Goal: Information Seeking & Learning: Compare options

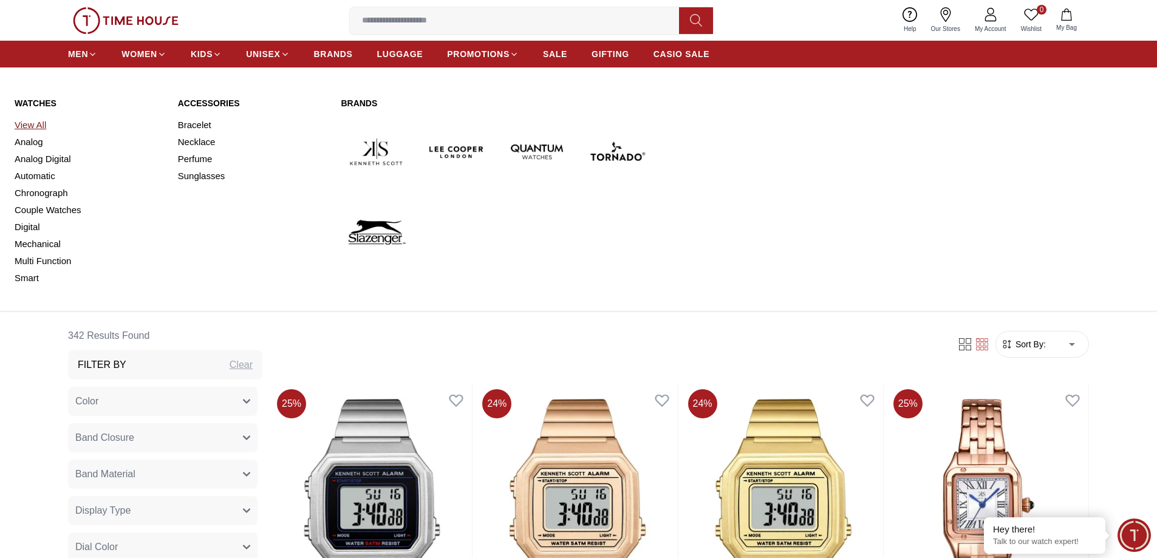
click at [35, 120] on link "View All" at bounding box center [89, 125] width 149 height 17
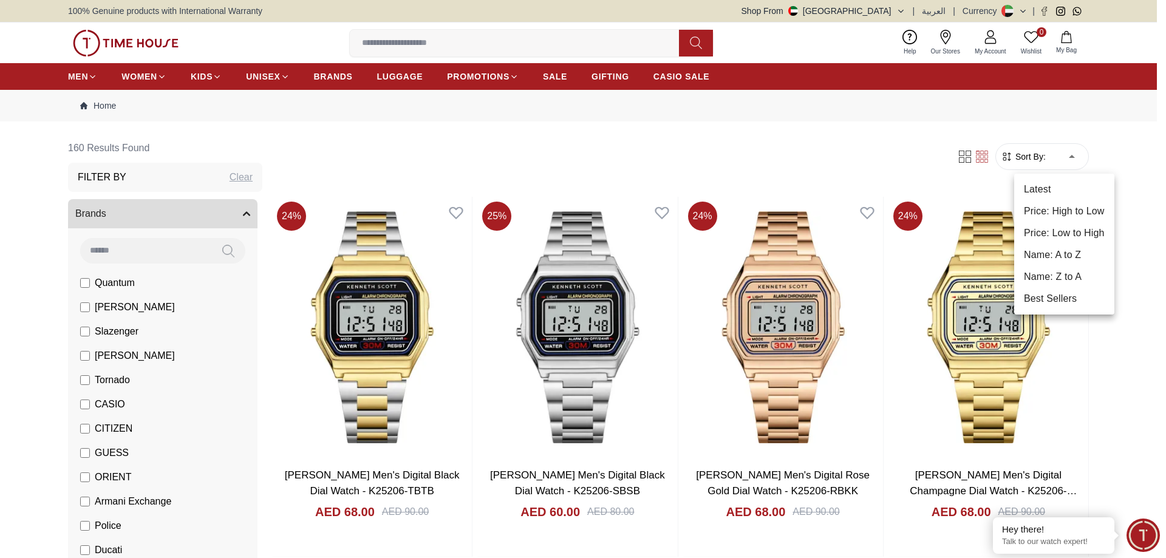
click at [1057, 231] on li "Price: Low to High" at bounding box center [1064, 233] width 100 height 22
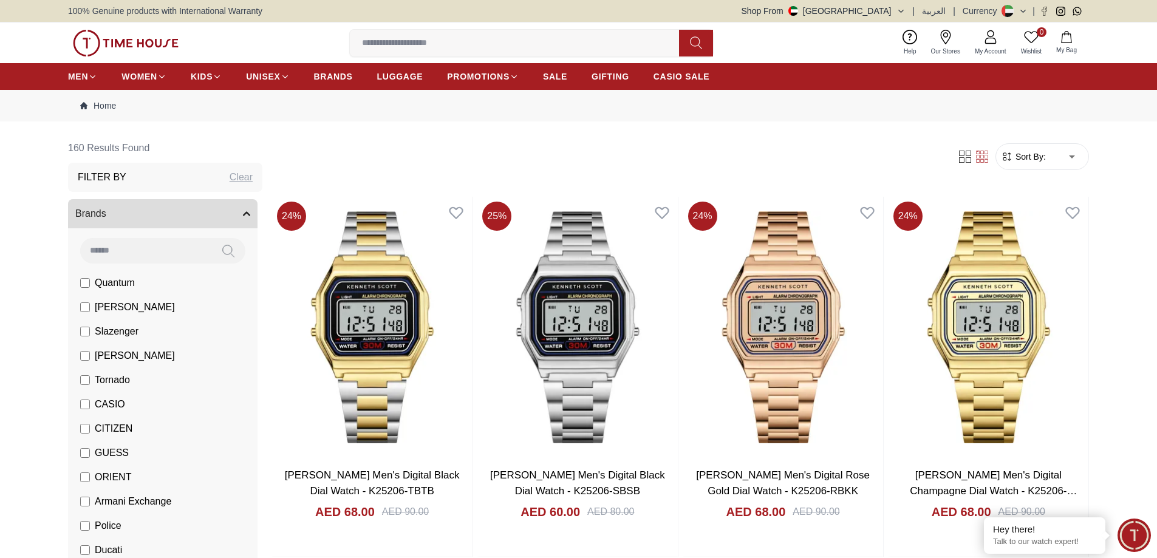
type input "*"
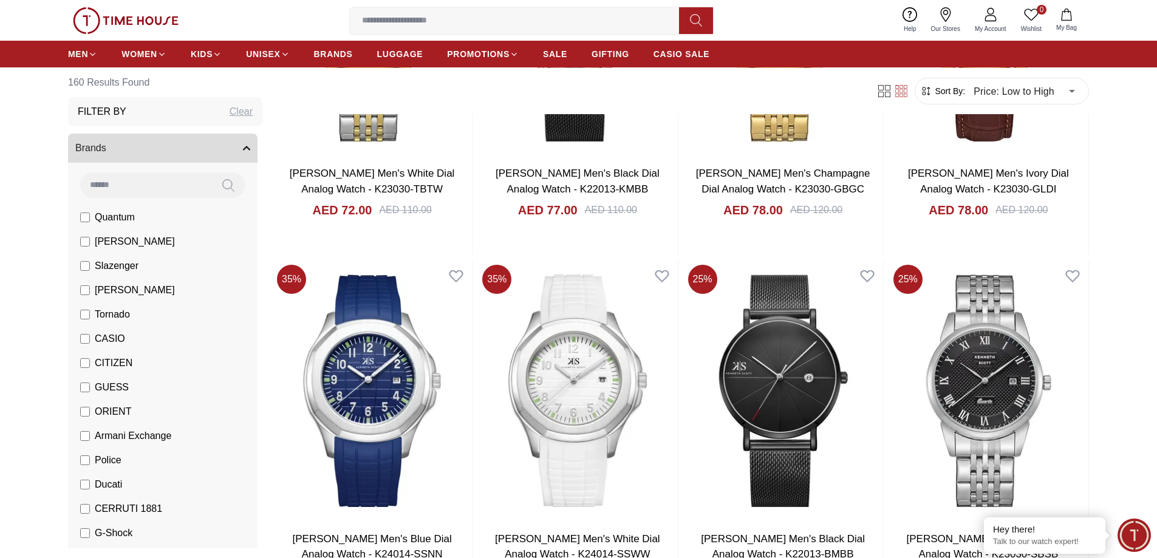
scroll to position [1397, 0]
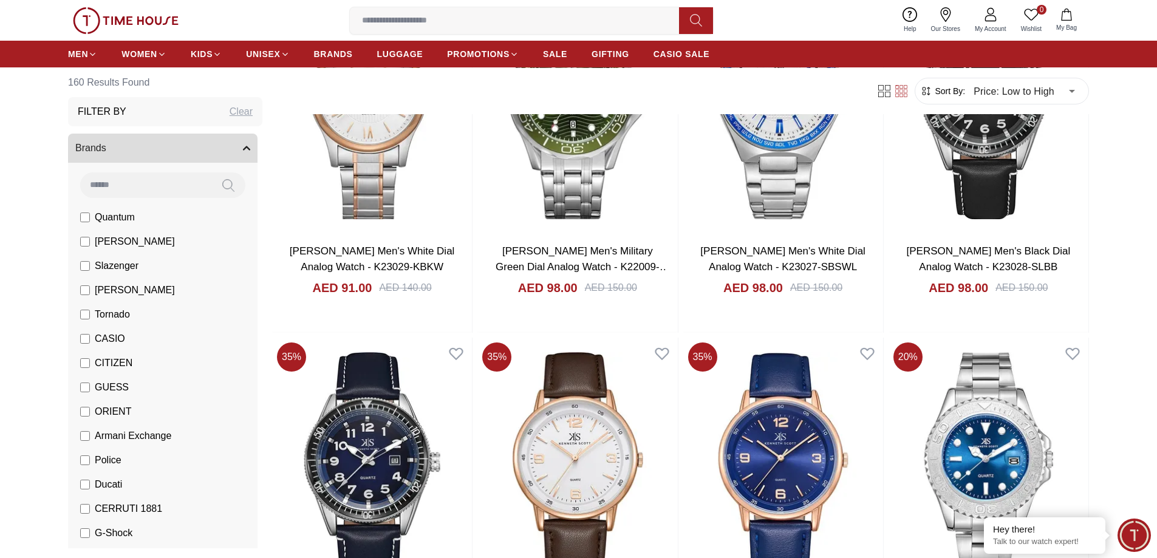
scroll to position [2611, 0]
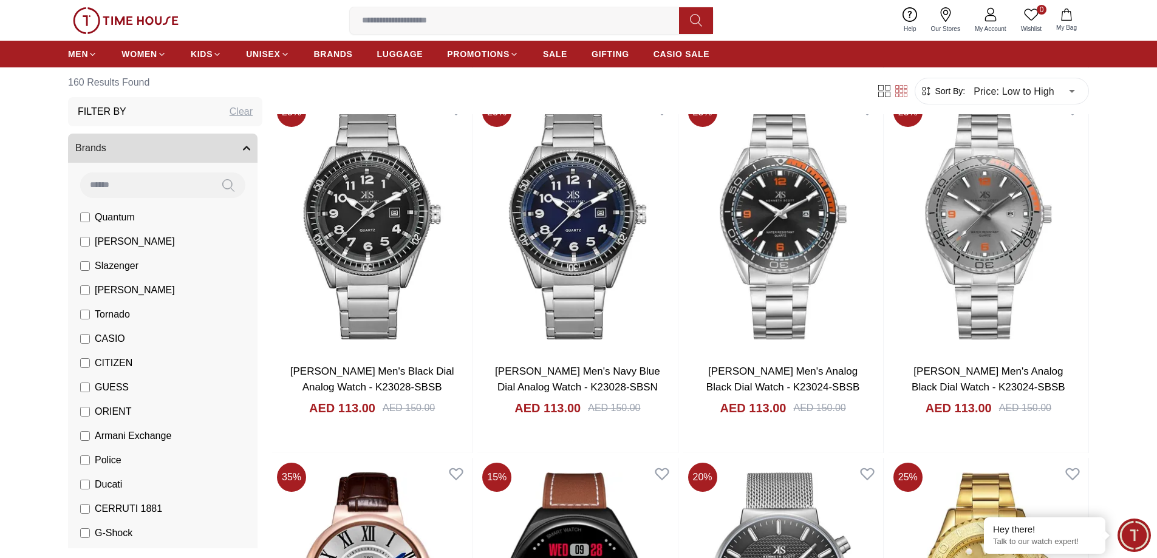
scroll to position [4858, 0]
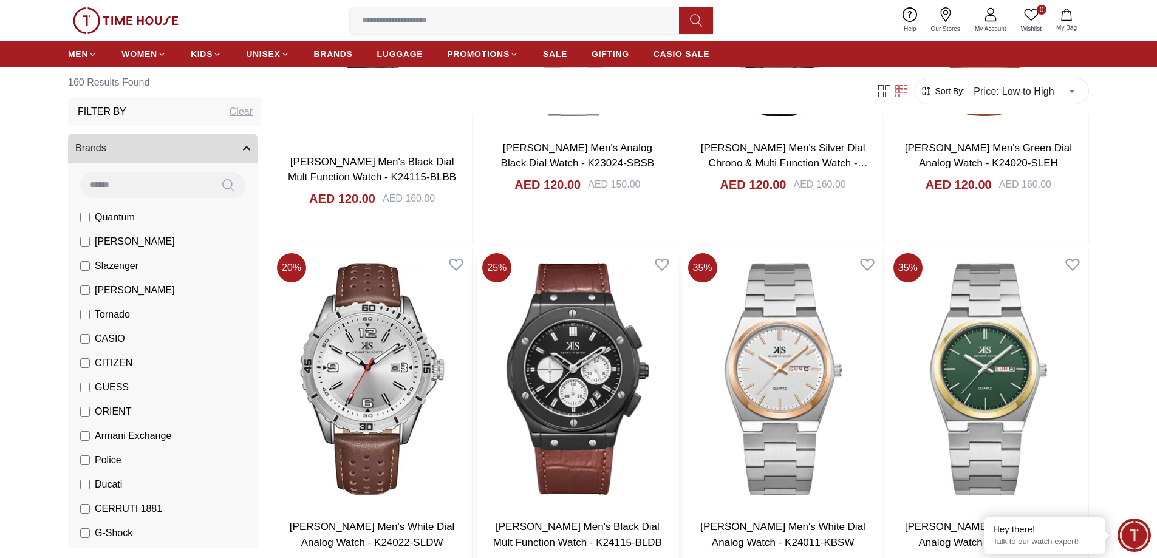
scroll to position [6194, 0]
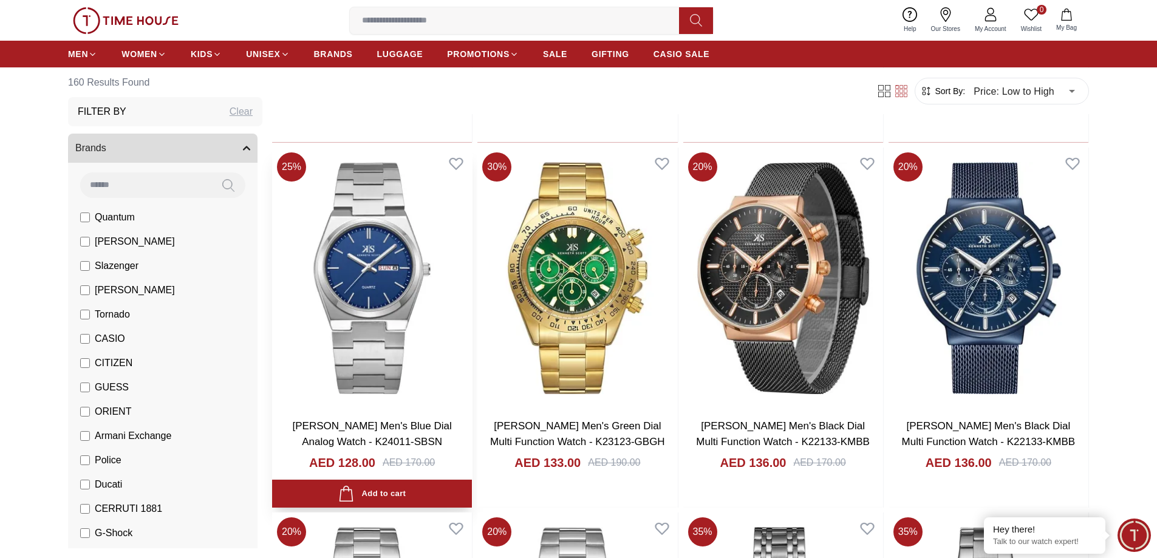
scroll to position [8198, 0]
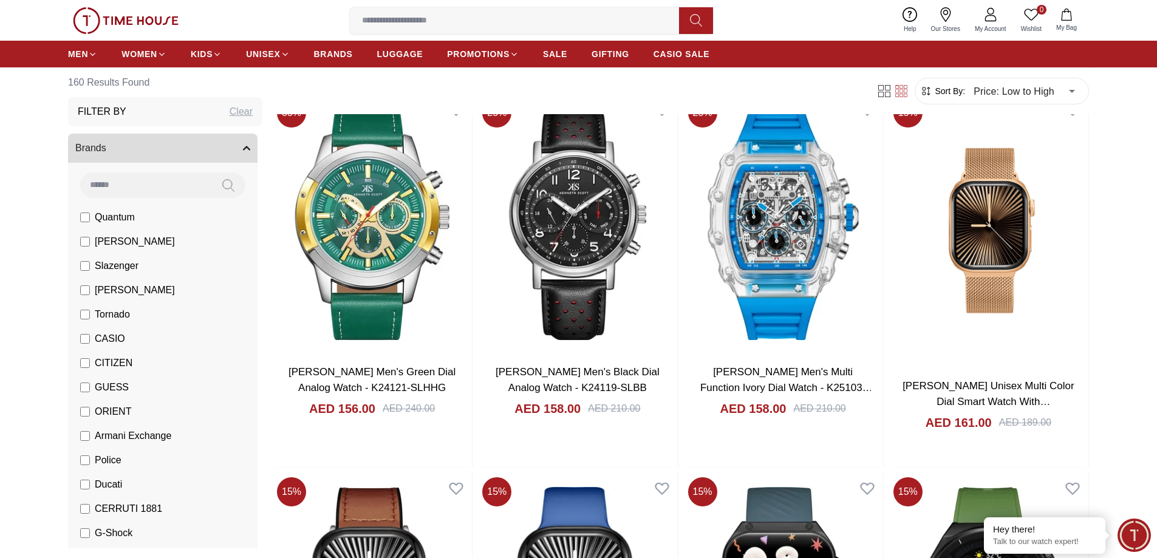
scroll to position [11126, 0]
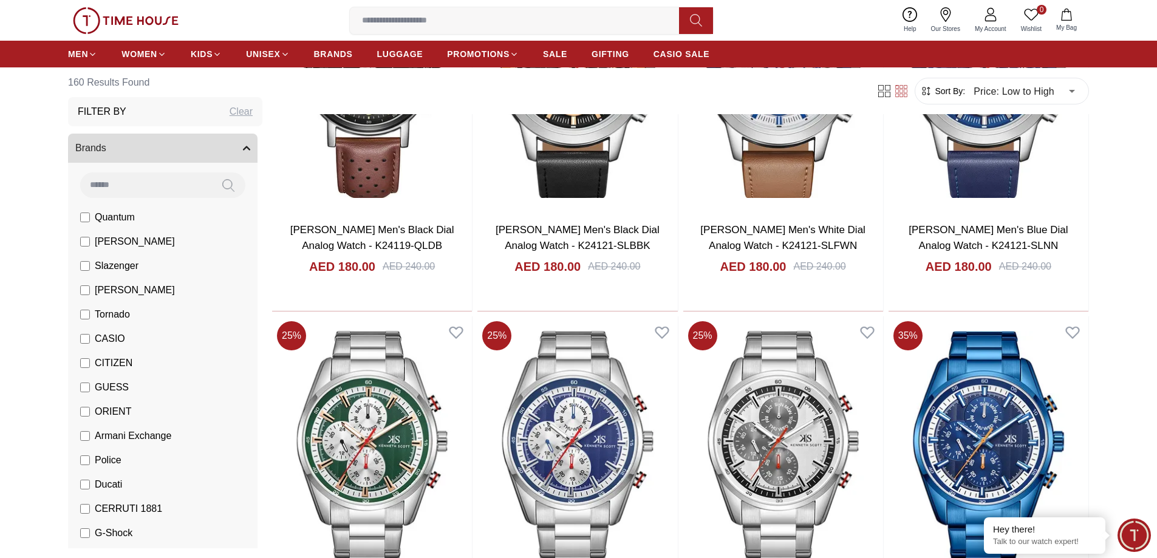
scroll to position [12765, 0]
